Goal: Transaction & Acquisition: Obtain resource

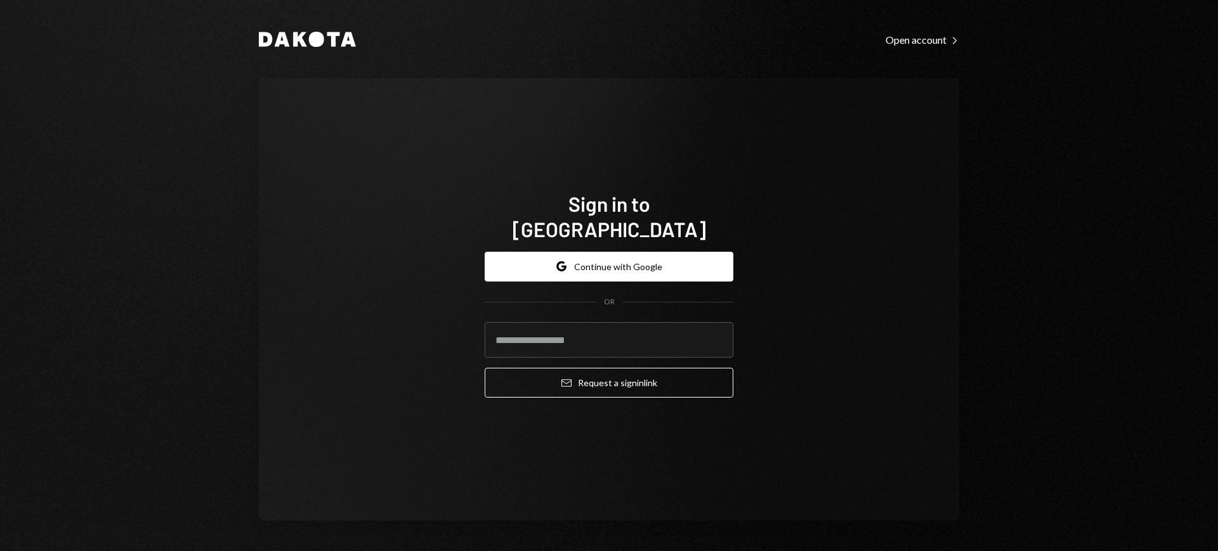
click at [650, 322] on input "email" at bounding box center [609, 340] width 249 height 36
click at [668, 327] on input "email" at bounding box center [609, 340] width 249 height 36
click at [0, 551] on com-1password-button at bounding box center [0, 551] width 0 height 0
type input "**********"
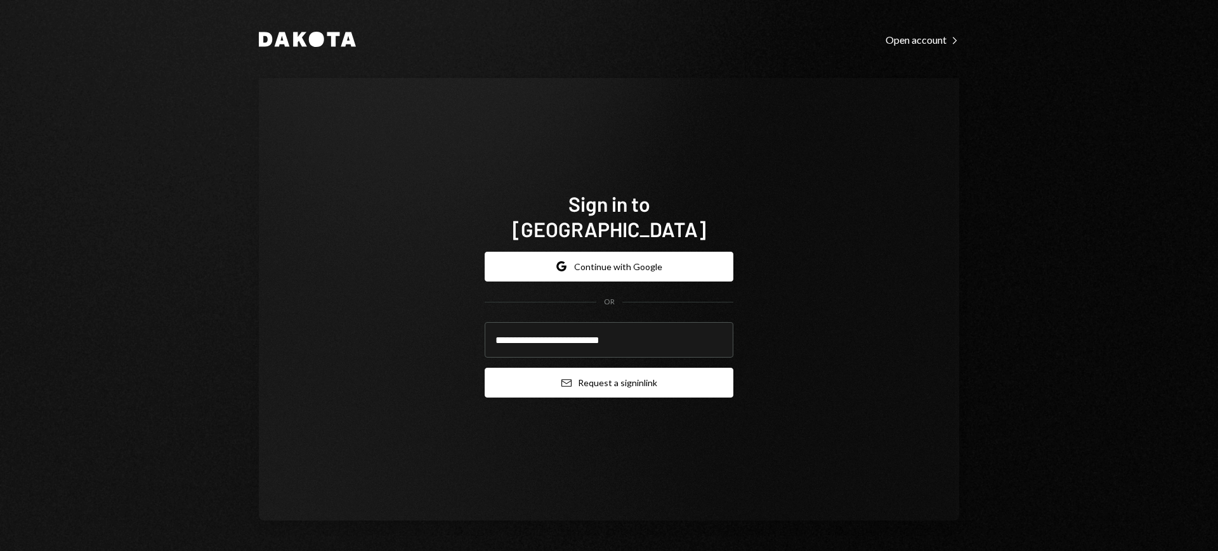
click at [625, 372] on button "Email Request a sign in link" at bounding box center [609, 383] width 249 height 30
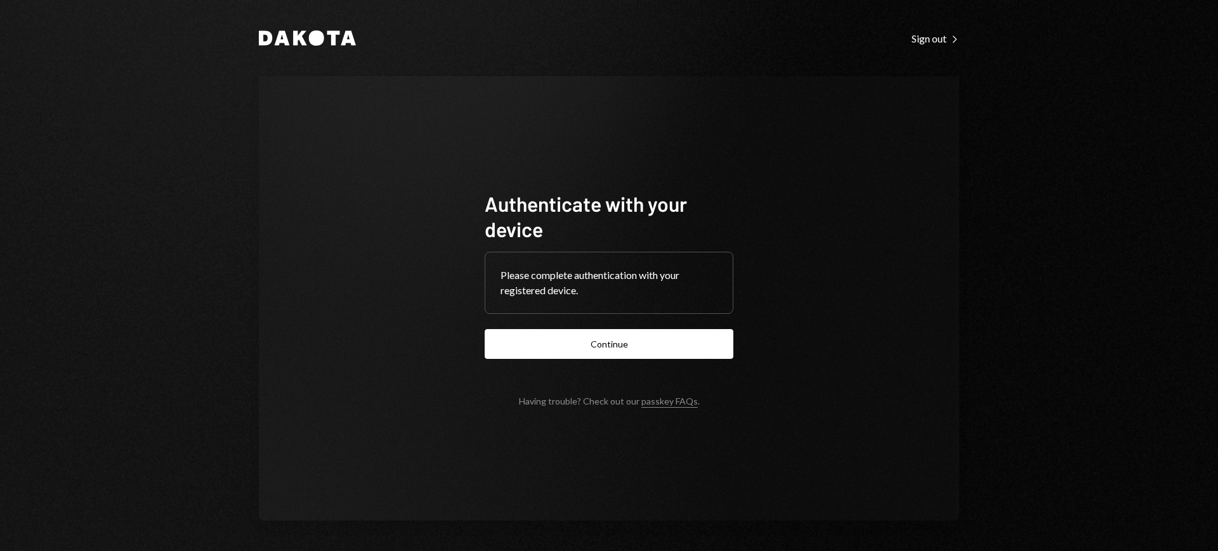
click at [1175, 95] on div "Dakota Sign out Right Caret Authenticate with your device Please complete authe…" at bounding box center [609, 275] width 1218 height 551
click at [686, 337] on button "Continue" at bounding box center [609, 344] width 249 height 30
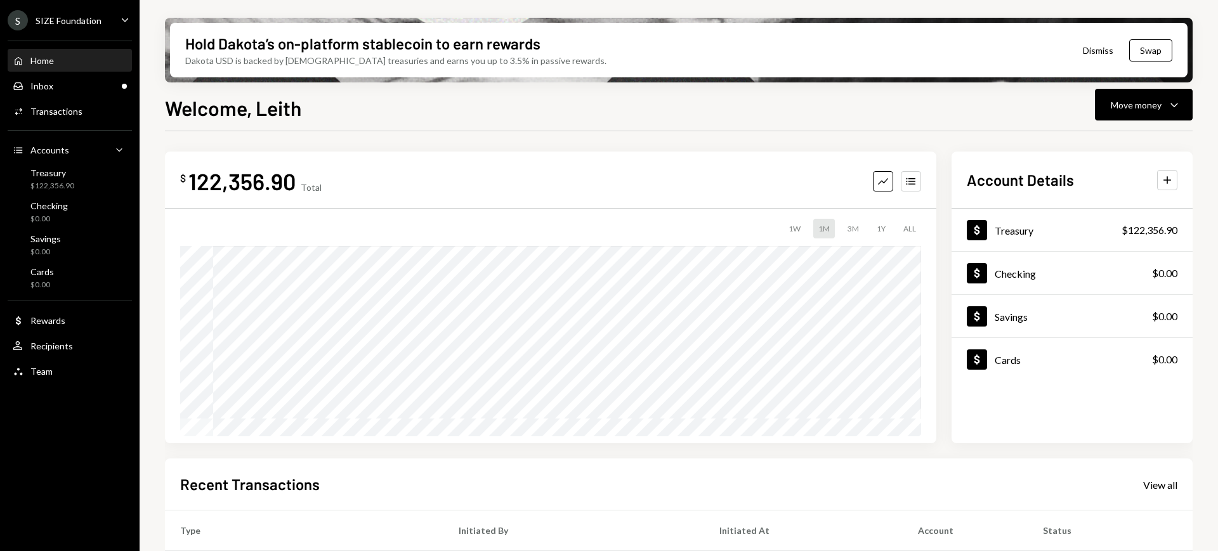
click at [97, 30] on ul "S SIZE Foundation Caret Down Home Home Inbox Inbox Activities Transactions Acco…" at bounding box center [70, 192] width 140 height 385
click at [68, 81] on div "Inbox Inbox" at bounding box center [70, 86] width 114 height 11
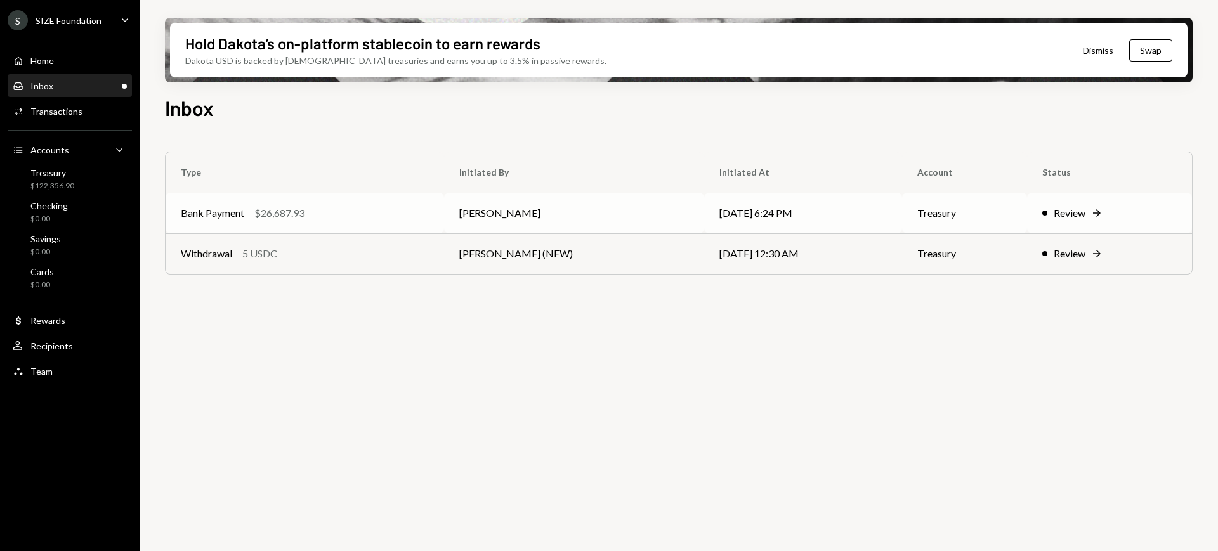
click at [986, 212] on td "Treasury" at bounding box center [964, 213] width 125 height 41
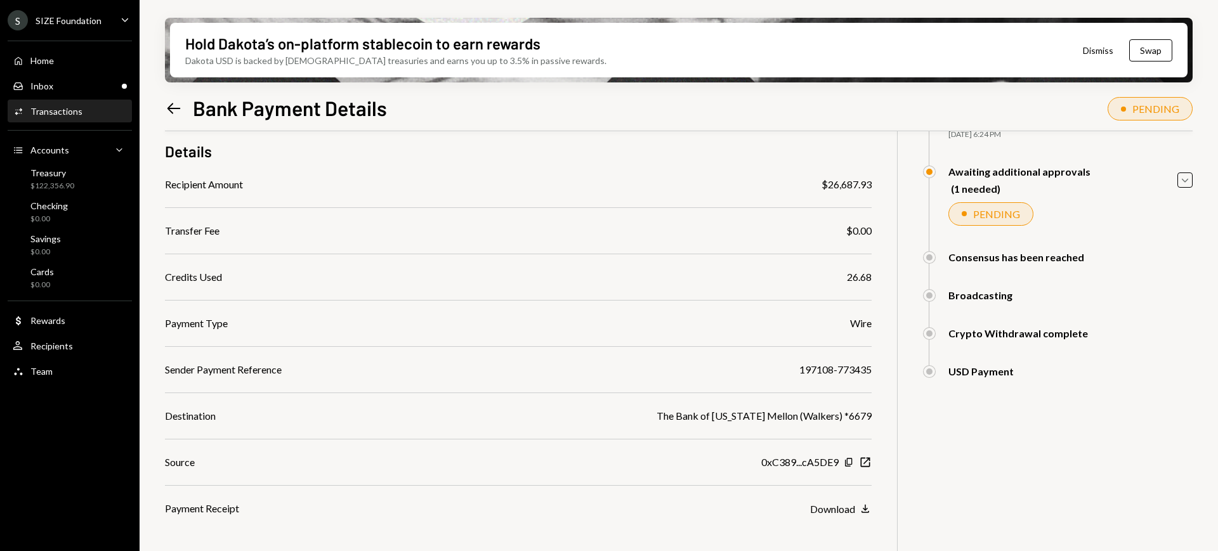
scroll to position [147, 0]
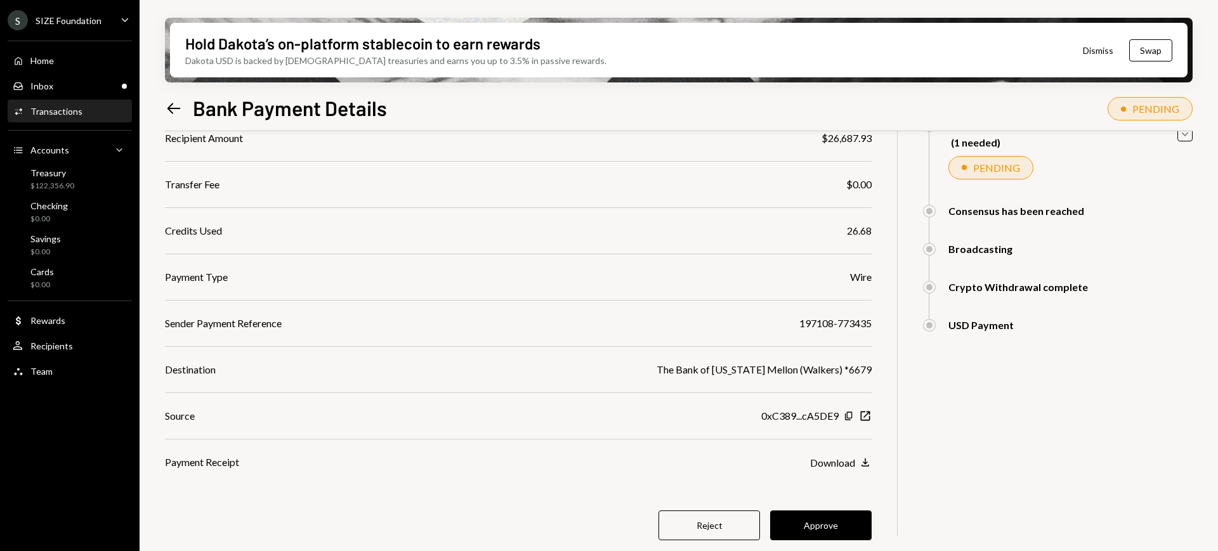
click at [828, 522] on button "Approve" at bounding box center [820, 526] width 101 height 30
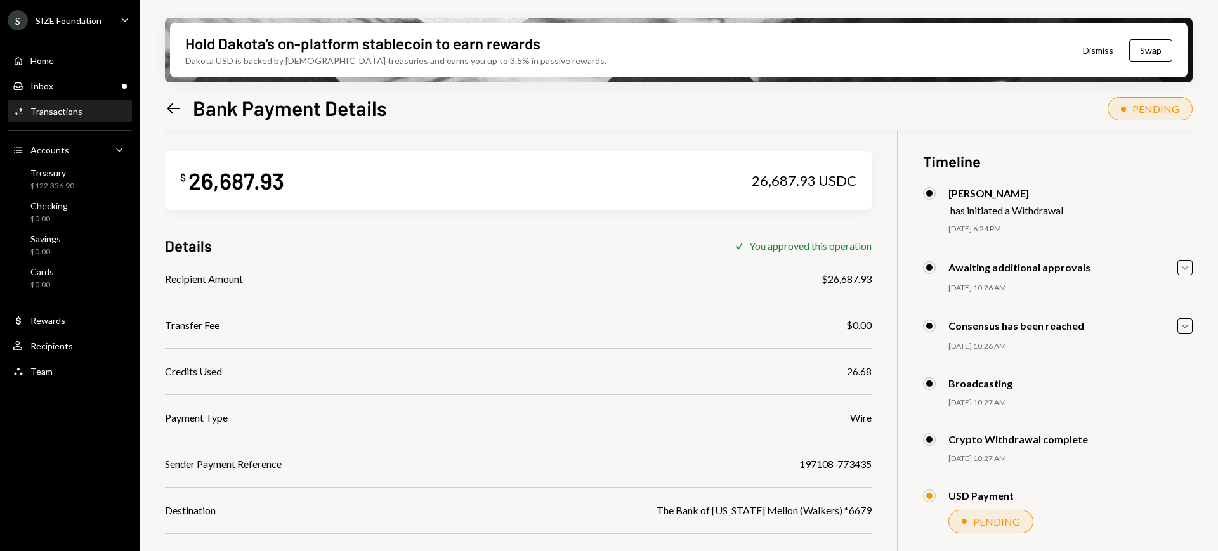
scroll to position [0, 0]
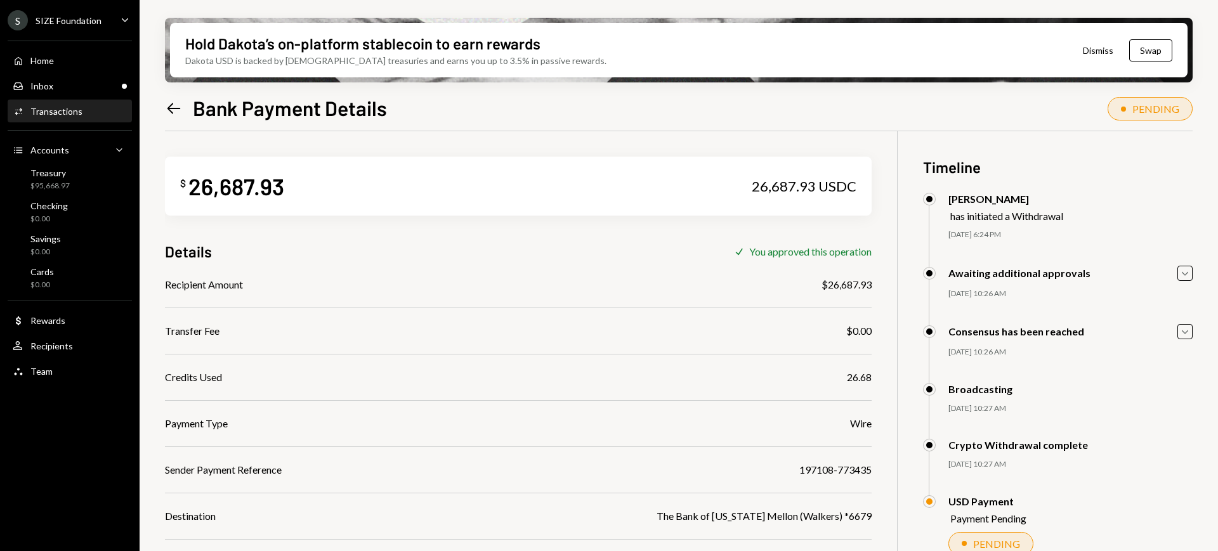
click at [91, 22] on div "SIZE Foundation" at bounding box center [69, 20] width 66 height 11
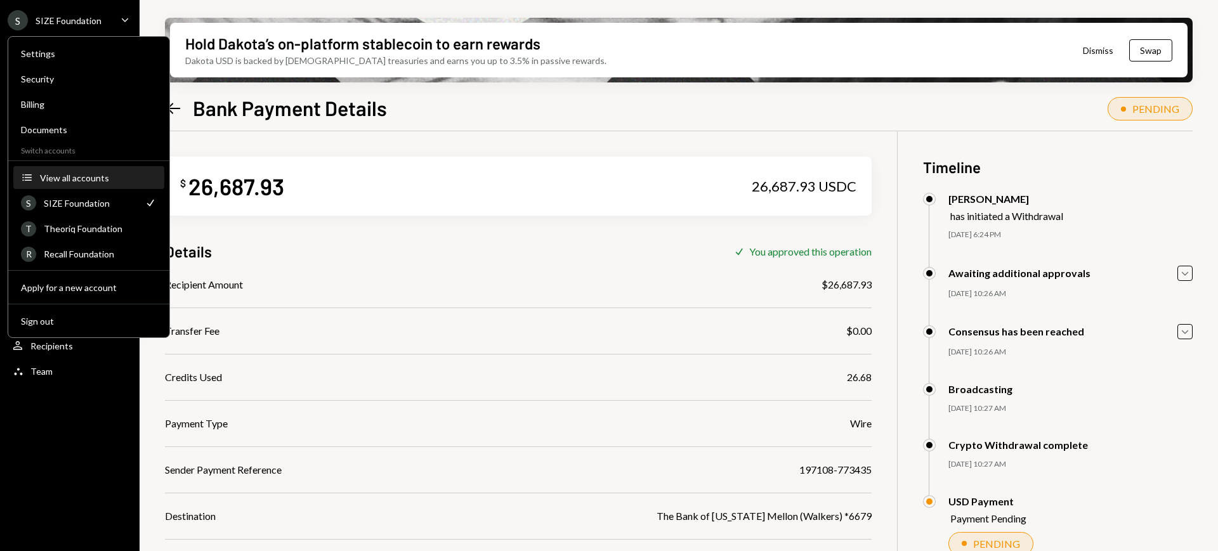
click at [94, 168] on button "Accounts View all accounts" at bounding box center [88, 178] width 151 height 23
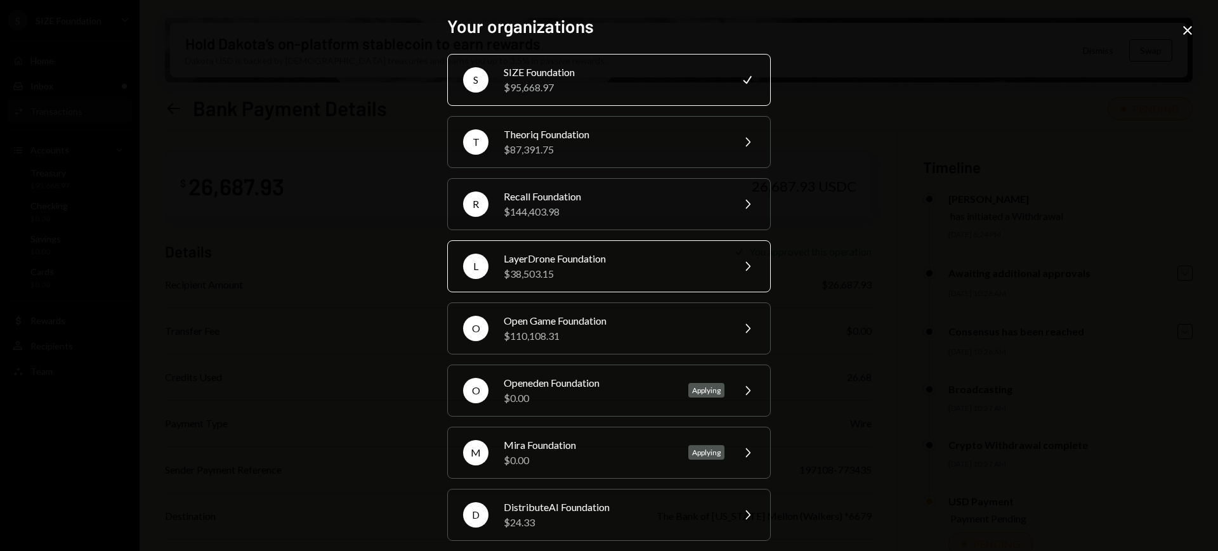
click at [643, 257] on div "LayerDrone Foundation" at bounding box center [614, 258] width 221 height 15
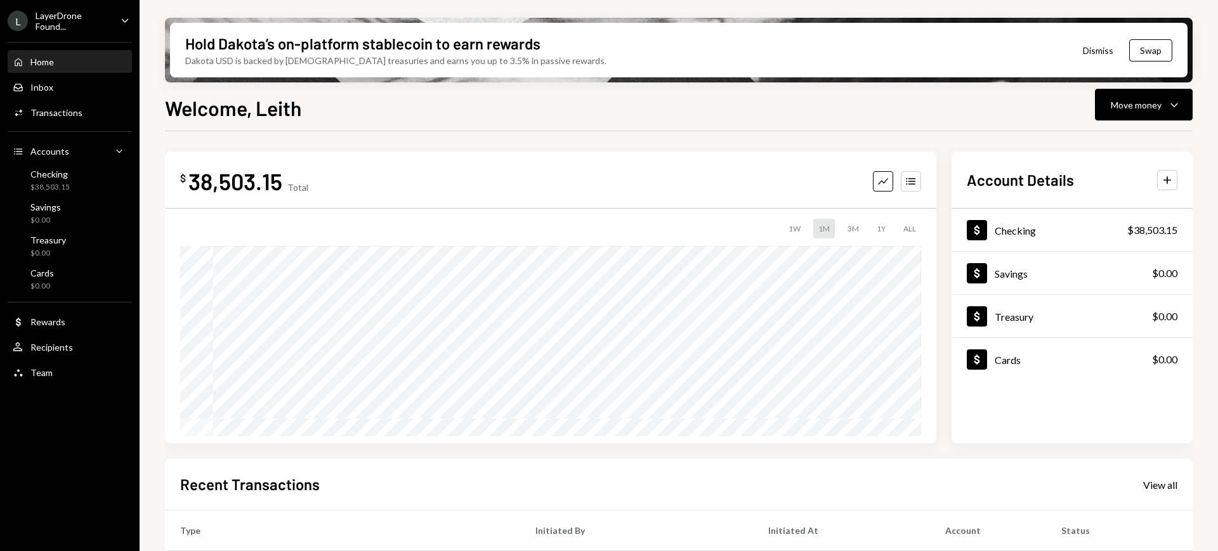
click at [119, 20] on icon "Caret Down" at bounding box center [125, 20] width 14 height 14
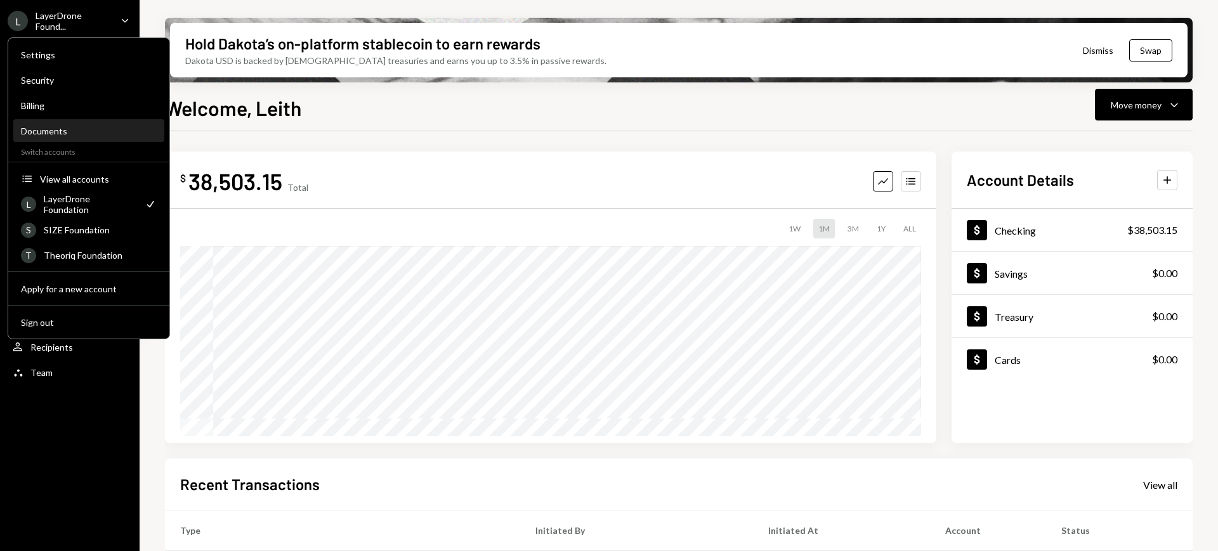
click at [108, 122] on div "Documents" at bounding box center [89, 132] width 136 height 22
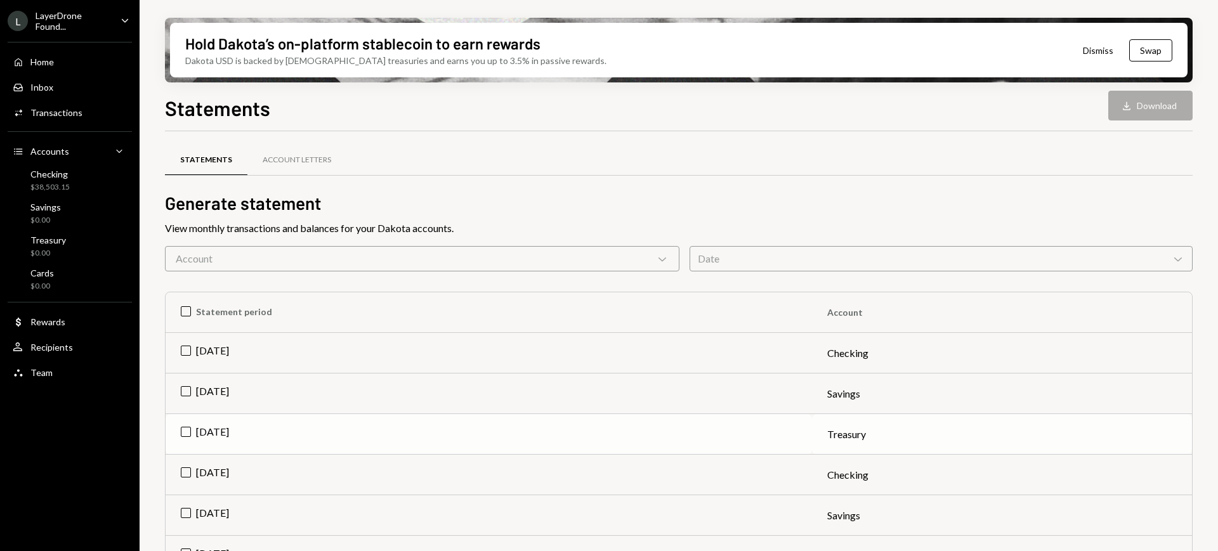
click at [436, 417] on td "Aug 2025" at bounding box center [489, 434] width 646 height 41
click at [1136, 107] on button "Download Download" at bounding box center [1150, 106] width 84 height 30
click at [186, 392] on td "Aug 2025" at bounding box center [489, 394] width 646 height 41
click at [189, 425] on td "Check Aug 2025" at bounding box center [489, 434] width 646 height 41
click at [1158, 105] on button "Download Download" at bounding box center [1150, 106] width 84 height 30
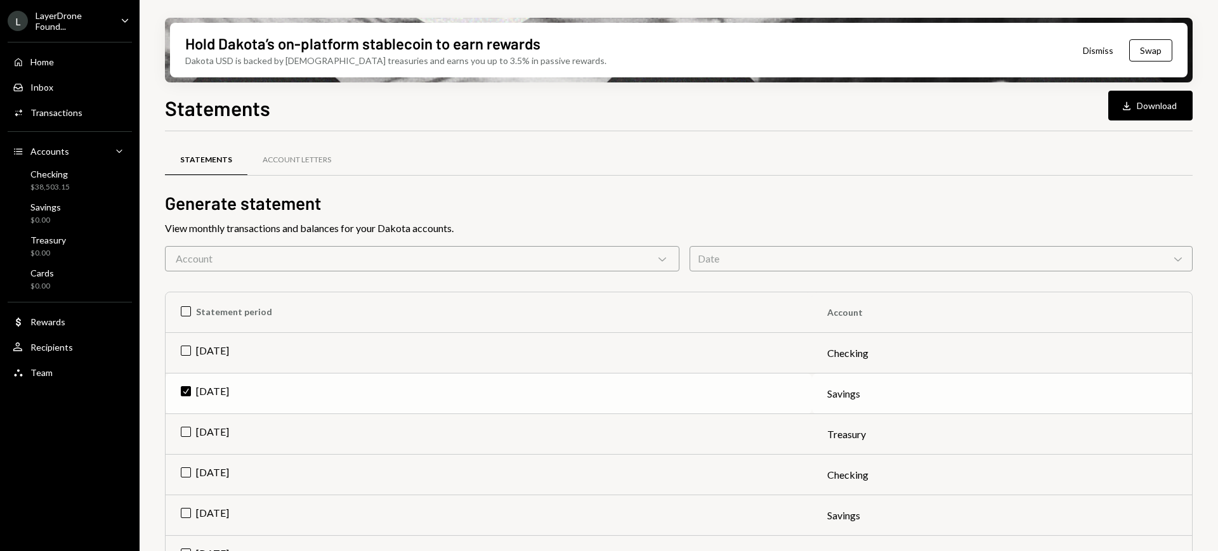
click at [225, 391] on td "Check Aug 2025" at bounding box center [489, 394] width 646 height 41
click at [212, 356] on td "Aug 2025" at bounding box center [489, 353] width 646 height 41
click at [1146, 120] on div "Statements Download Download Statements Account Letters Generate statement View…" at bounding box center [679, 359] width 1028 height 533
click at [1146, 114] on button "Download Download" at bounding box center [1150, 106] width 84 height 30
